Goal: Information Seeking & Learning: Find specific fact

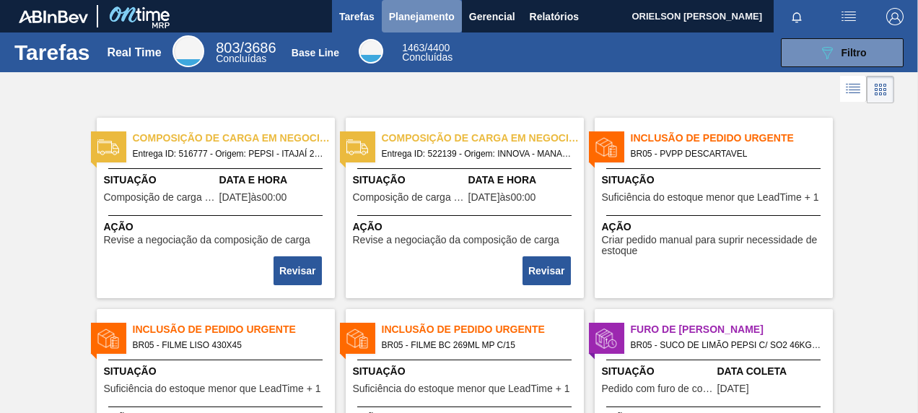
click at [427, 18] on span "Planejamento" at bounding box center [422, 16] width 66 height 17
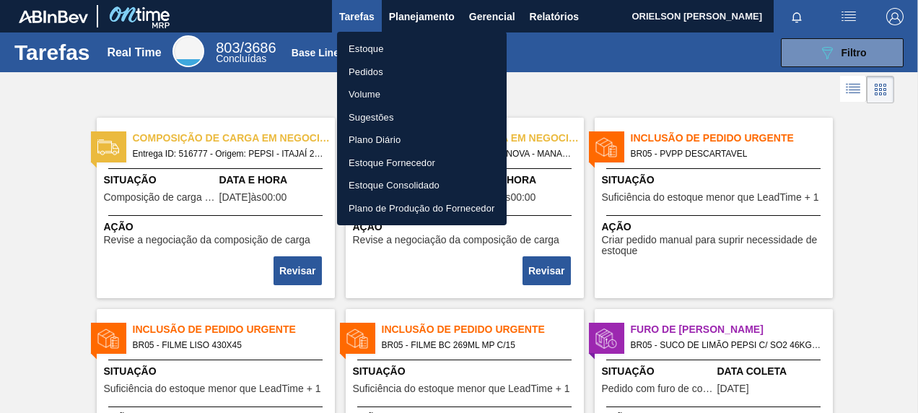
click at [373, 69] on li "Pedidos" at bounding box center [422, 72] width 170 height 23
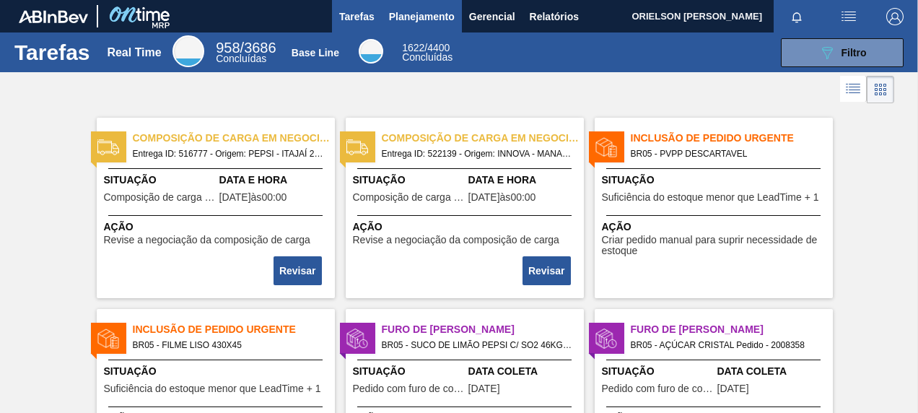
click at [400, 18] on span "Planejamento" at bounding box center [422, 16] width 66 height 17
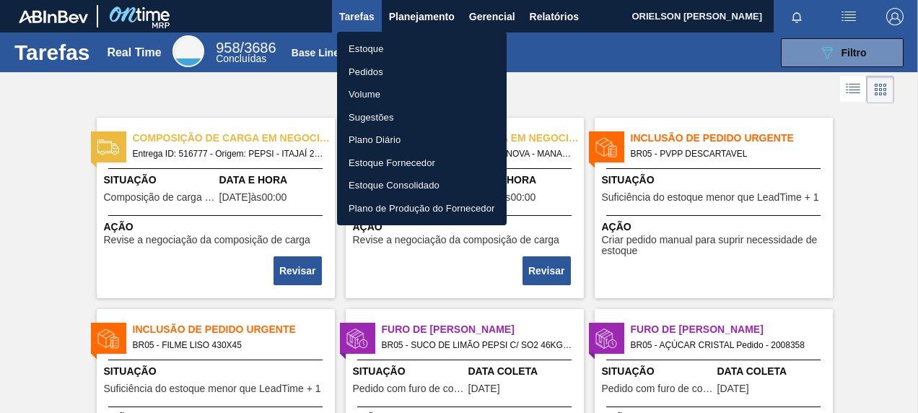
click at [378, 74] on li "Pedidos" at bounding box center [422, 72] width 170 height 23
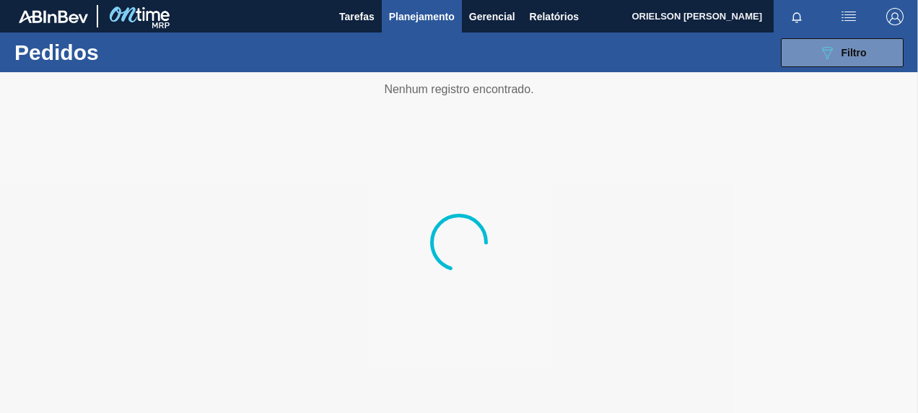
click at [775, 92] on div at bounding box center [459, 242] width 918 height 341
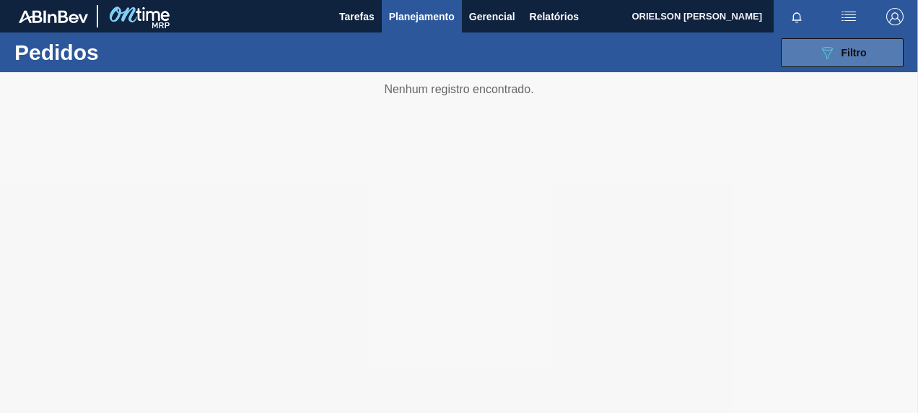
click at [804, 63] on button "089F7B8B-B2A5-4AFE-B5C0-19BA573D28AC Filtro" at bounding box center [842, 52] width 123 height 29
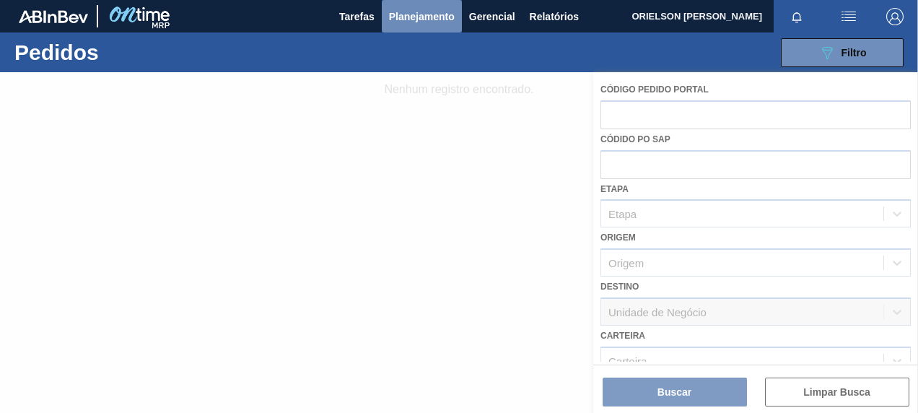
click at [432, 9] on span "Planejamento" at bounding box center [422, 16] width 66 height 17
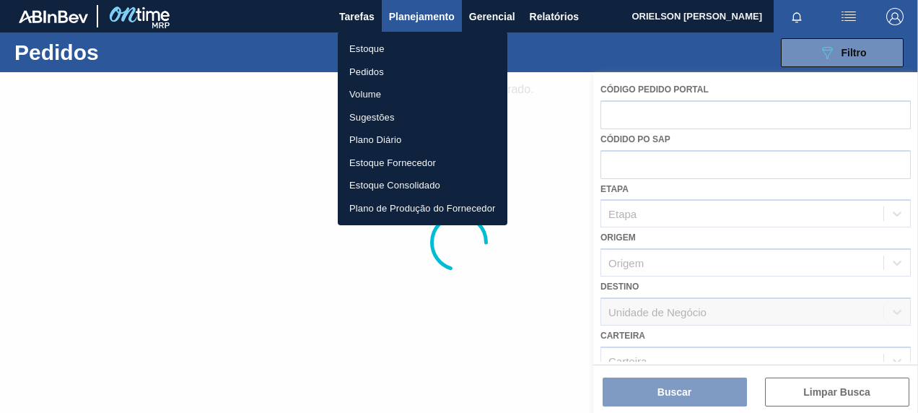
click at [424, 45] on li "Estoque" at bounding box center [423, 49] width 170 height 23
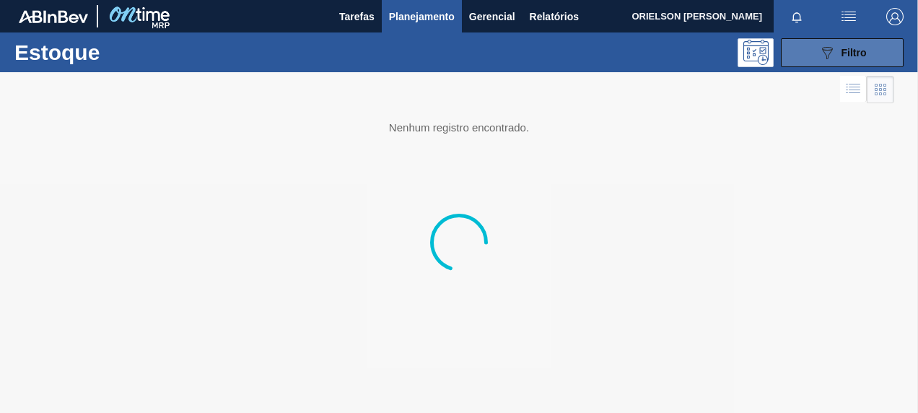
click at [808, 57] on button "089F7B8B-B2A5-4AFE-B5C0-19BA573D28AC Filtro" at bounding box center [842, 52] width 123 height 29
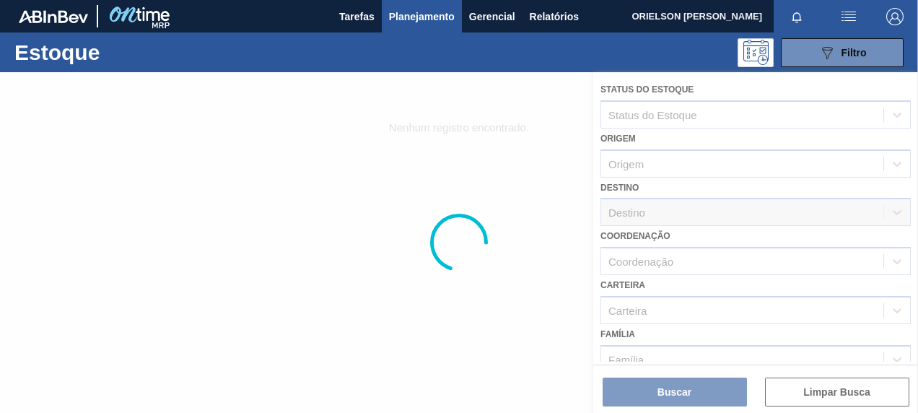
click at [671, 349] on div at bounding box center [459, 242] width 918 height 341
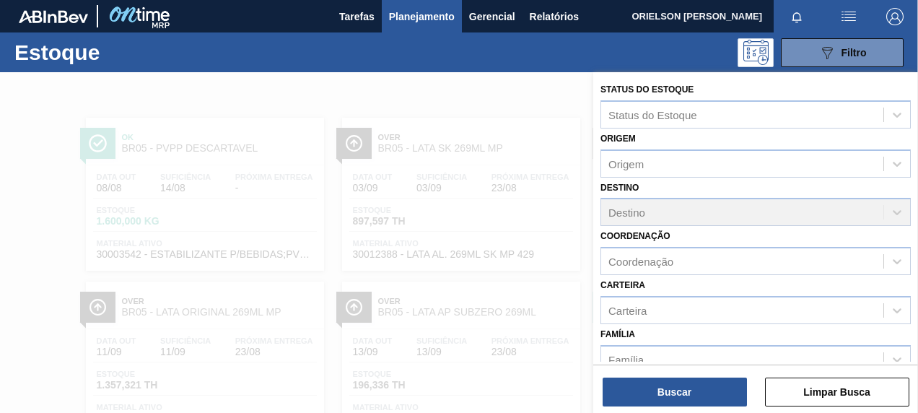
click at [388, 156] on div at bounding box center [459, 278] width 918 height 413
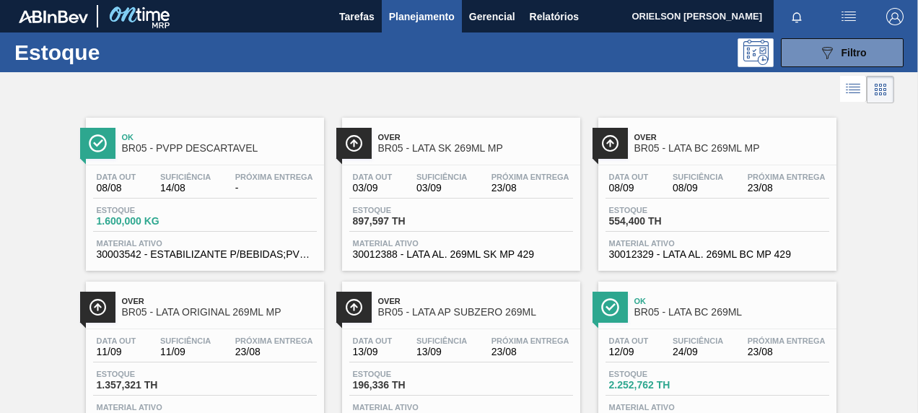
click at [420, 37] on div "Estoque 089F7B8B-B2A5-4AFE-B5C0-19BA573D28AC Filtro" at bounding box center [459, 52] width 918 height 40
click at [882, 57] on button "089F7B8B-B2A5-4AFE-B5C0-19BA573D28AC Filtro" at bounding box center [842, 52] width 123 height 29
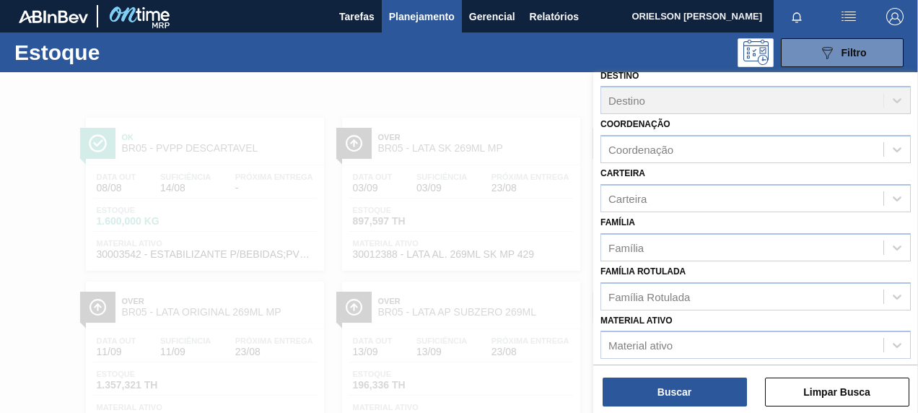
scroll to position [144, 0]
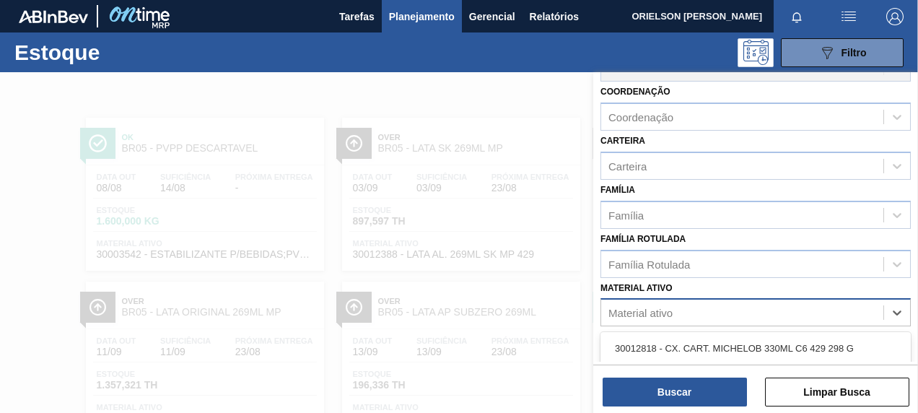
click at [687, 302] on div "Material ativo" at bounding box center [742, 312] width 282 height 21
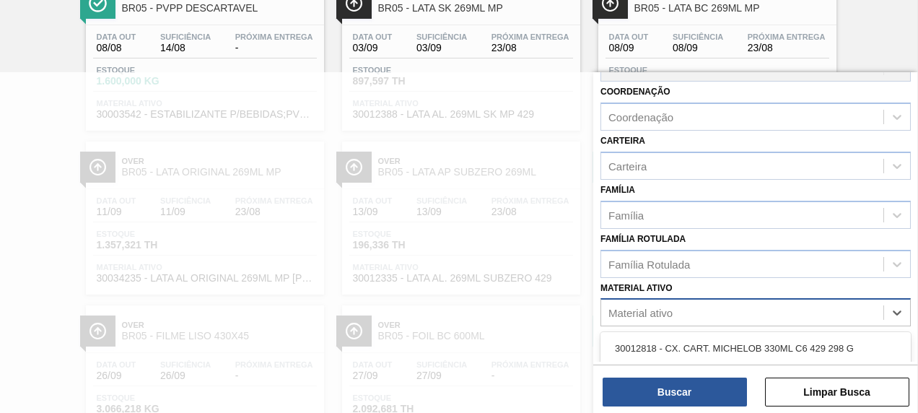
paste ativo "3038929674"
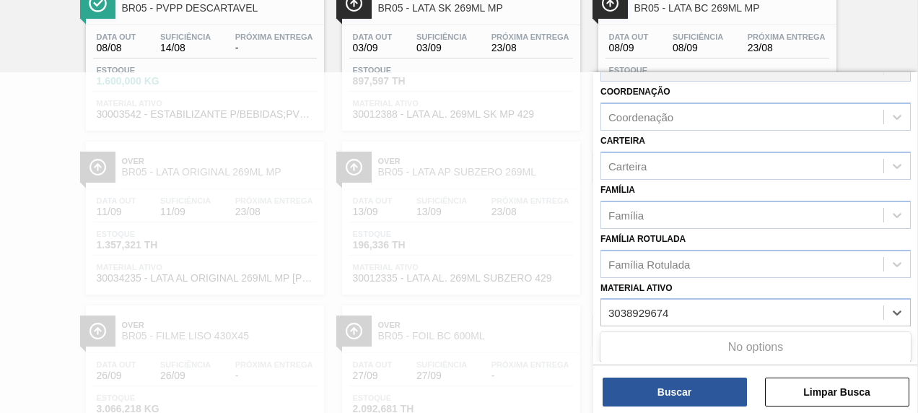
type ativo "3038929674"
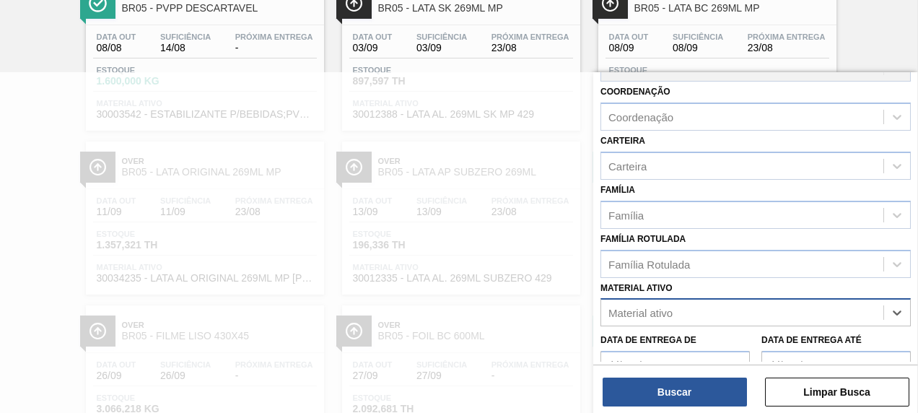
paste ativo "30002268"
type ativo "30002268"
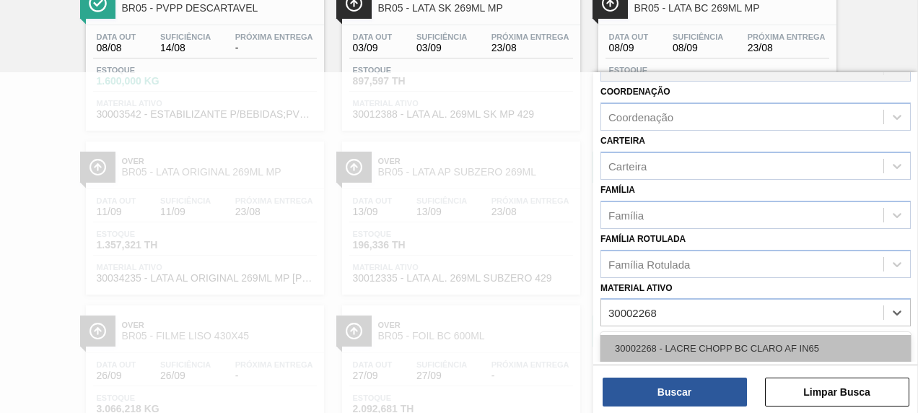
click at [686, 336] on div "30002268 - LACRE CHOPP BC CLARO AF IN65" at bounding box center [755, 348] width 310 height 27
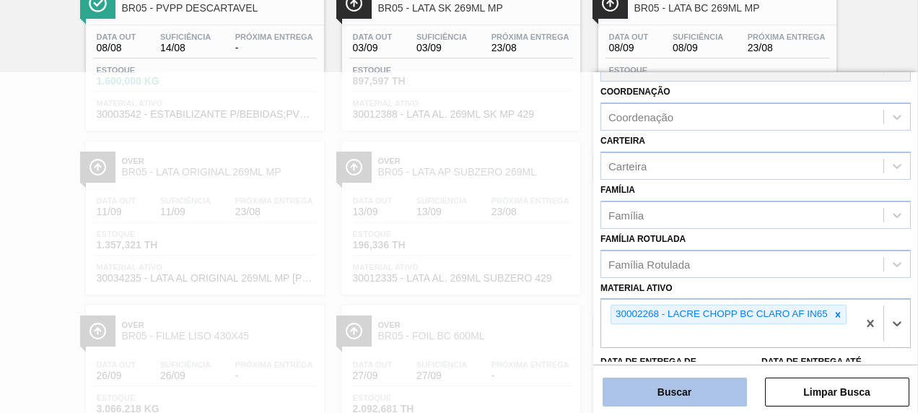
click at [688, 382] on button "Buscar" at bounding box center [675, 391] width 144 height 29
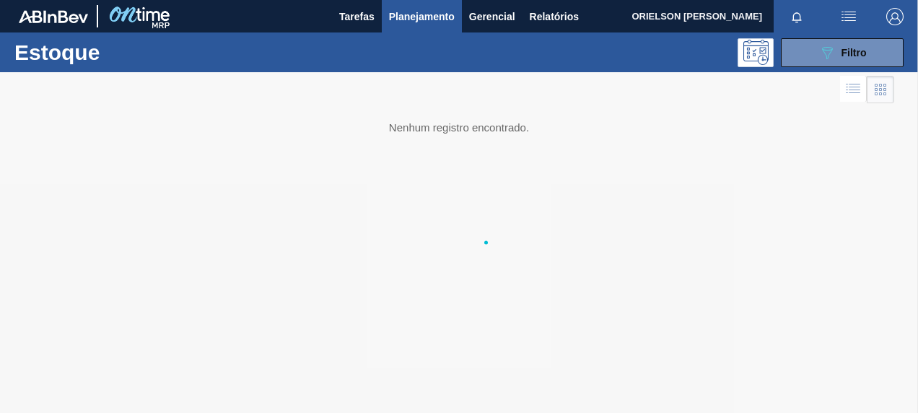
scroll to position [0, 0]
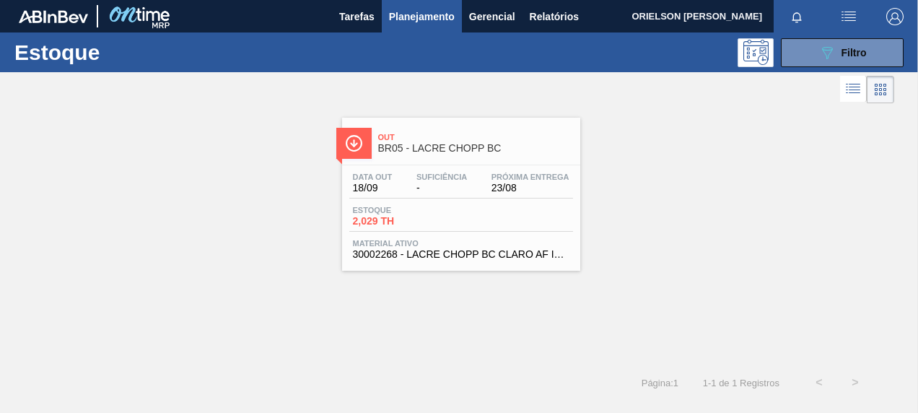
click at [456, 194] on div "Data out 18/09 Suficiência - Próxima Entrega 23/08" at bounding box center [461, 185] width 224 height 26
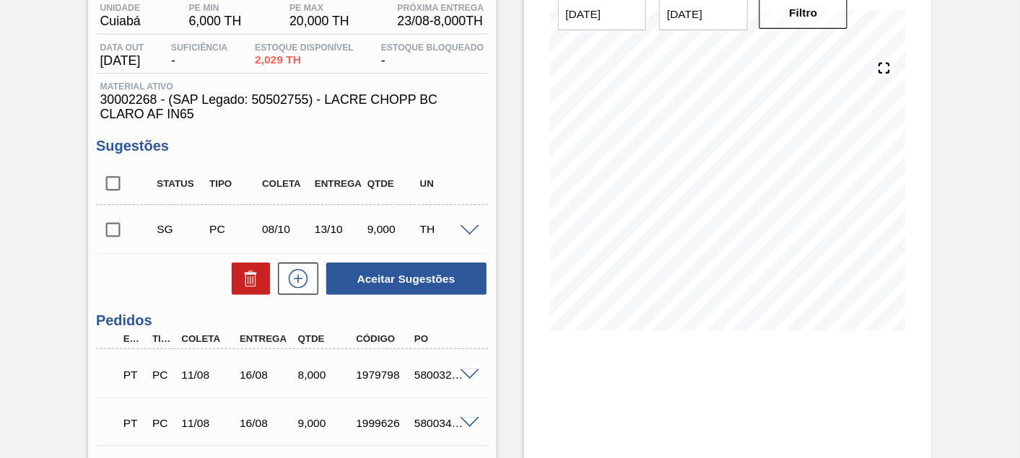
scroll to position [144, 0]
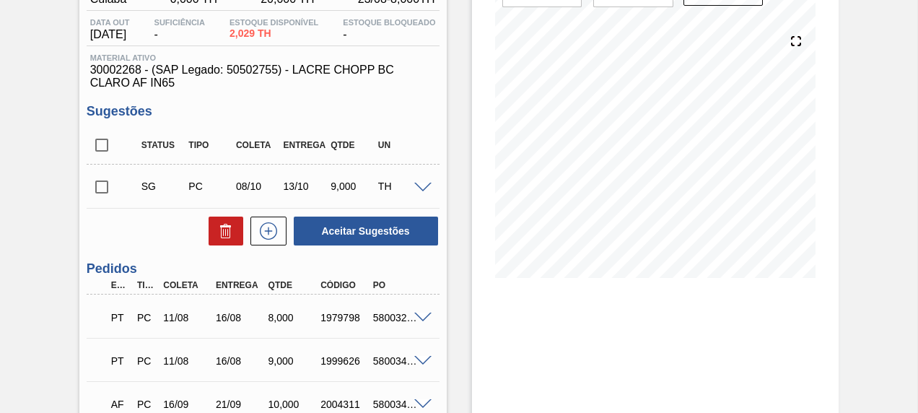
click at [426, 320] on span at bounding box center [422, 317] width 17 height 11
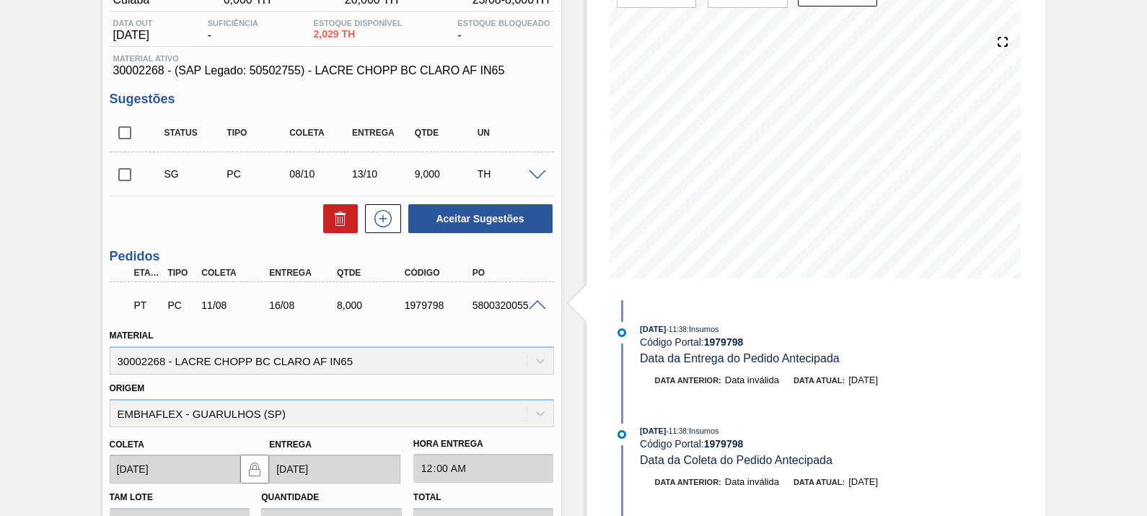
scroll to position [54, 0]
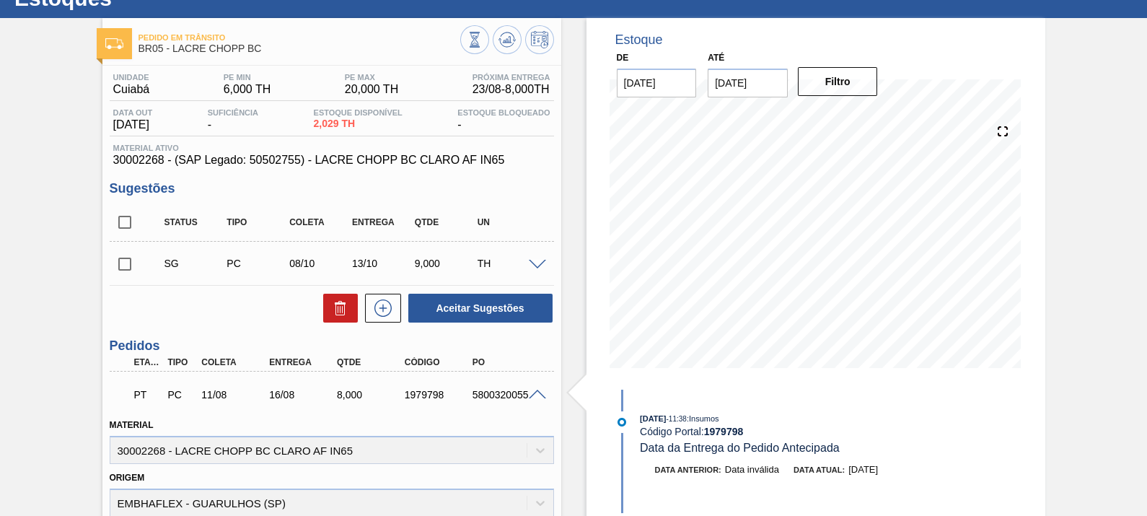
click at [496, 401] on div "5800320055" at bounding box center [506, 395] width 74 height 12
click at [498, 401] on div "5800320055" at bounding box center [506, 395] width 74 height 12
copy div "5800320055"
